Goal: Transaction & Acquisition: Purchase product/service

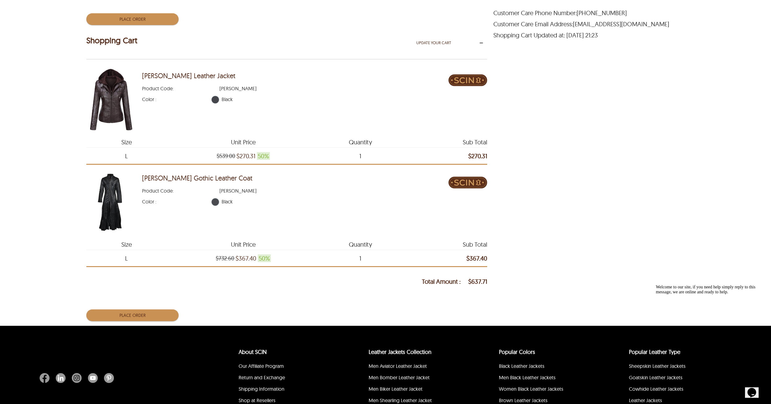
scroll to position [278, 0]
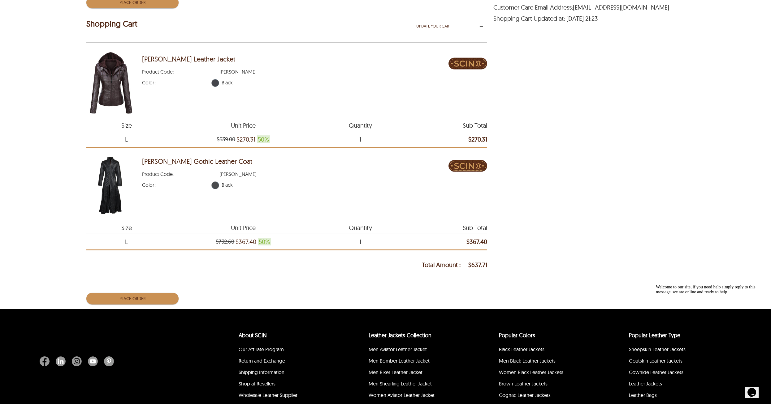
click at [159, 296] on button "Place Order" at bounding box center [132, 299] width 92 height 12
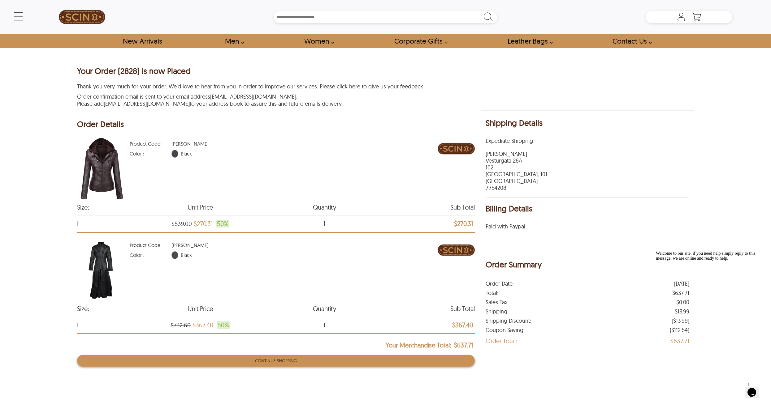
click at [347, 355] on button "Continue Shopping" at bounding box center [276, 361] width 398 height 12
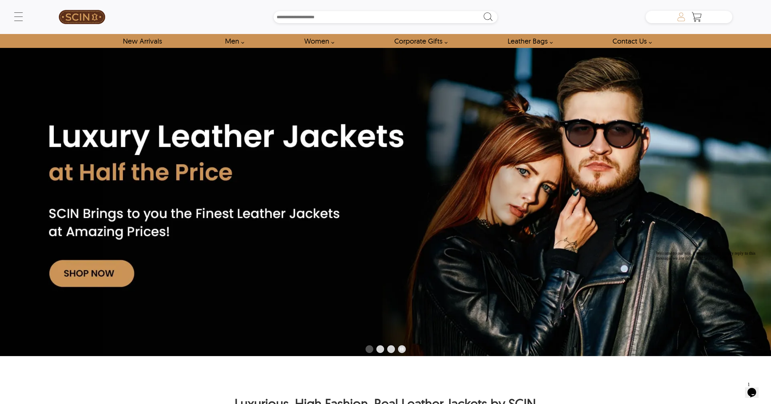
click at [680, 16] on icon at bounding box center [681, 15] width 4 height 4
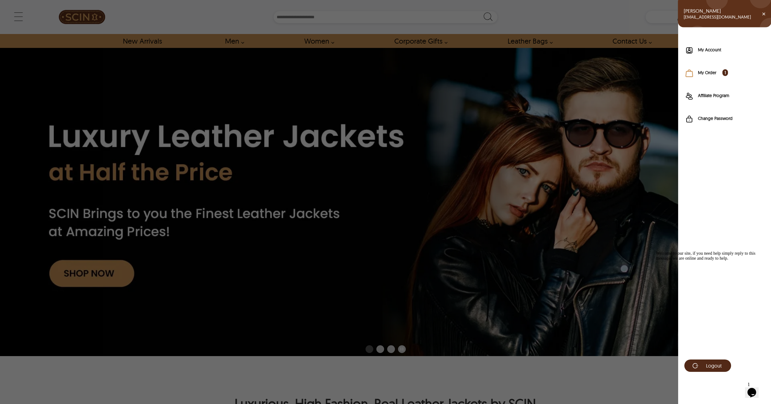
click at [708, 74] on label "My Order 1" at bounding box center [731, 73] width 67 height 6
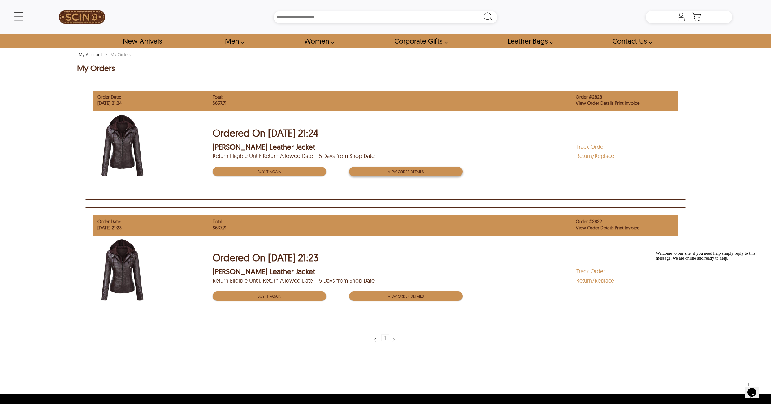
click at [388, 169] on button "View order Details" at bounding box center [406, 171] width 114 height 9
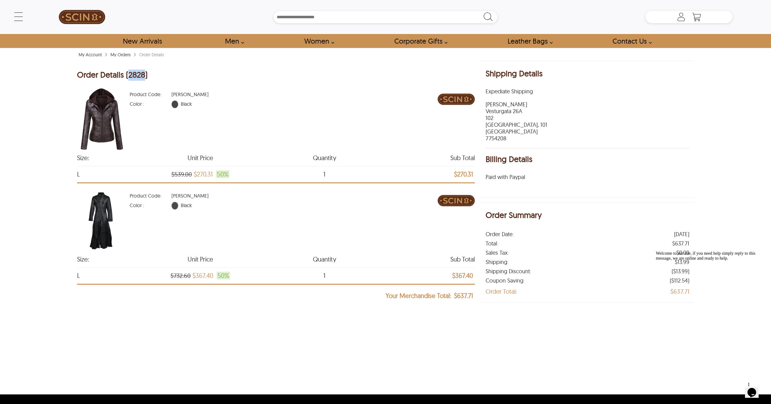
drag, startPoint x: 128, startPoint y: 73, endPoint x: 143, endPoint y: 77, distance: 15.6
click at [143, 77] on div "Order Details (2828)" at bounding box center [112, 75] width 71 height 11
copy div "2828"
click at [278, 93] on div "Product Code : [PERSON_NAME] Color : Black" at bounding box center [284, 99] width 308 height 23
drag, startPoint x: 127, startPoint y: 76, endPoint x: 144, endPoint y: 75, distance: 16.4
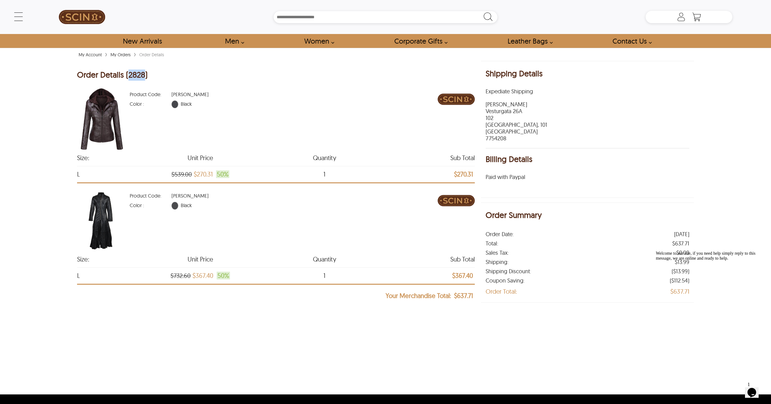
click at [144, 75] on div "Order Details (2828)" at bounding box center [112, 75] width 71 height 11
copy div "2828"
click at [320, 136] on div "Product Code : [PERSON_NAME] Color : Black" at bounding box center [284, 119] width 308 height 62
click at [123, 55] on link "My Orders" at bounding box center [120, 55] width 23 height 6
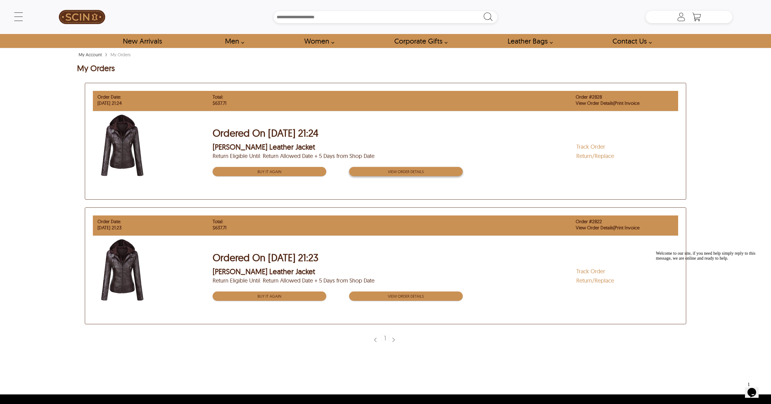
click at [424, 171] on button "View order Details" at bounding box center [406, 171] width 114 height 9
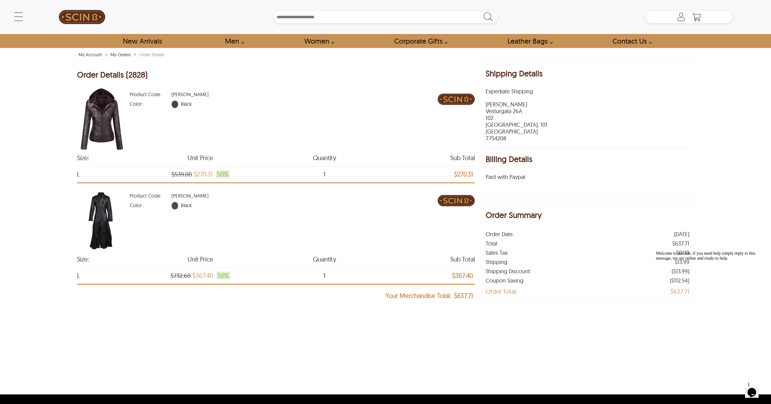
click at [93, 55] on link "My Account" at bounding box center [90, 55] width 26 height 6
